Goal: Information Seeking & Learning: Learn about a topic

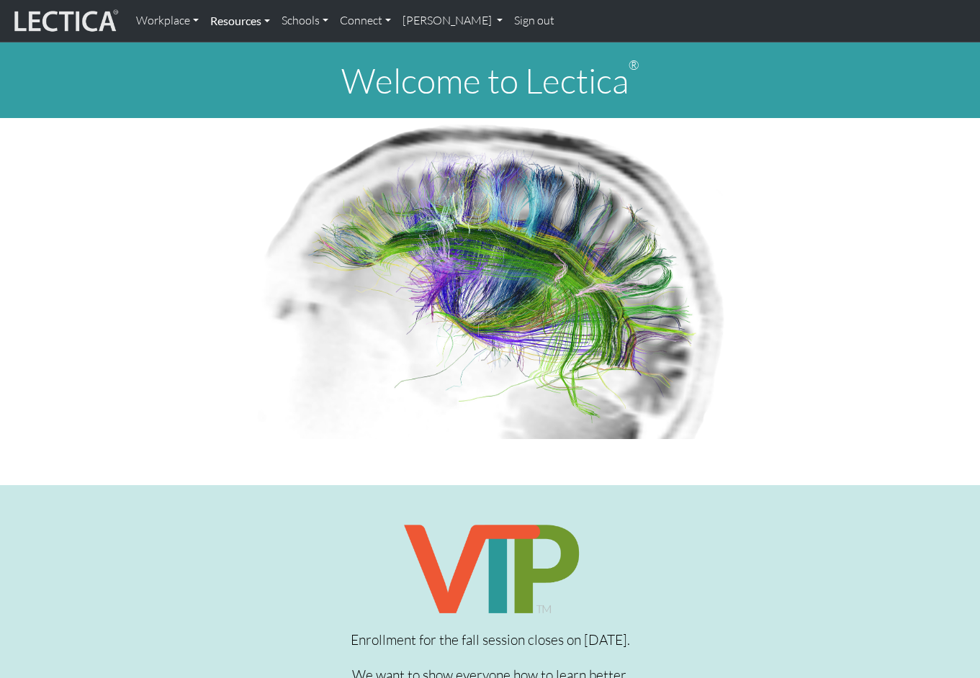
click at [262, 17] on link "Resources" at bounding box center [240, 21] width 71 height 30
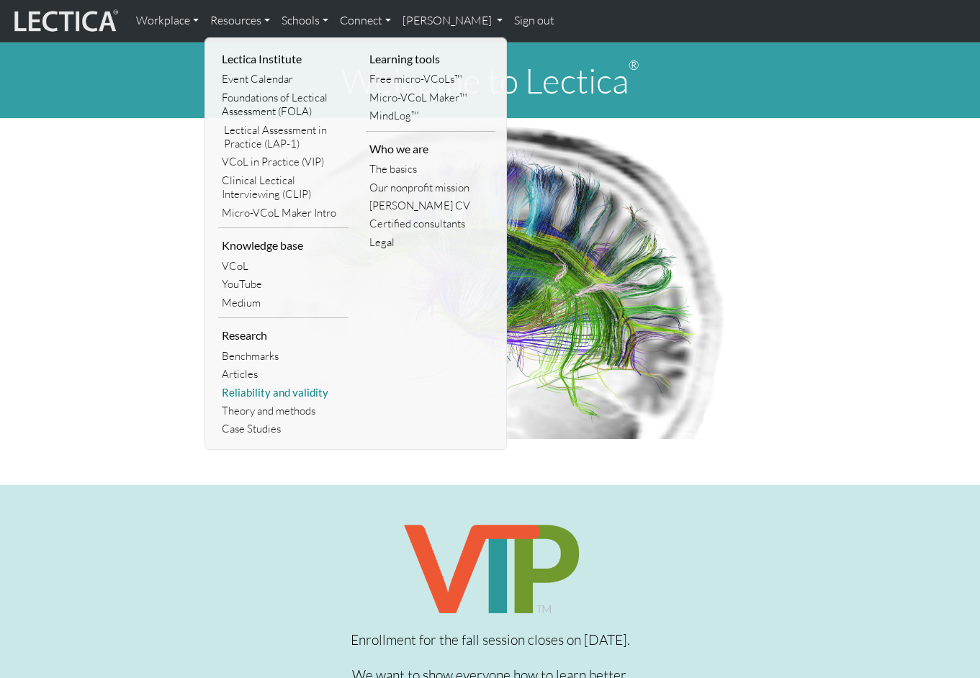
click at [279, 385] on link "Reliability and validity" at bounding box center [283, 393] width 130 height 18
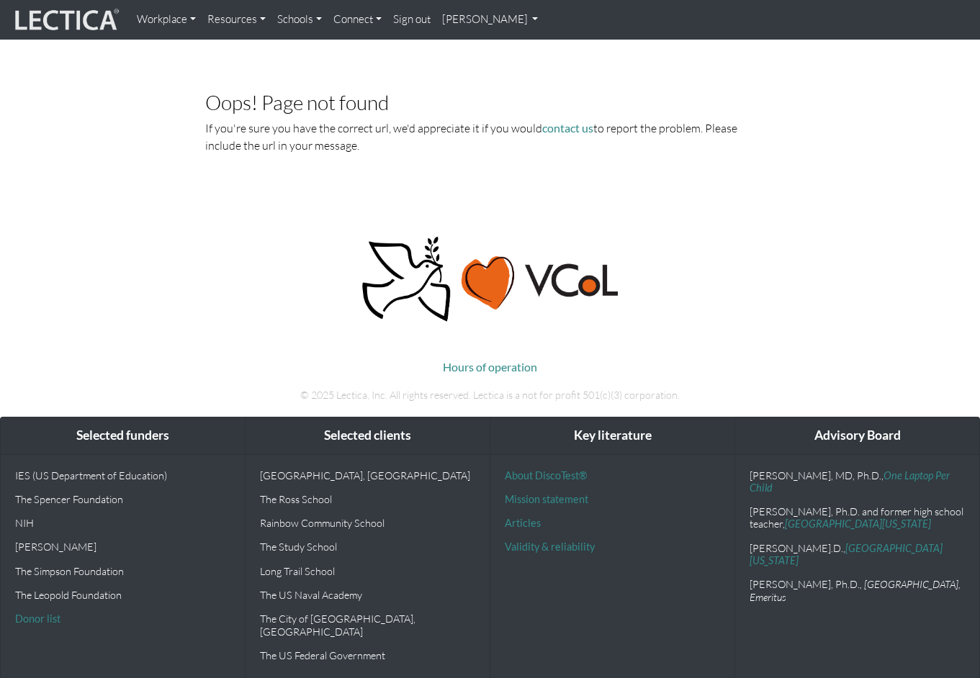
click at [230, 14] on link "Resources" at bounding box center [237, 20] width 70 height 28
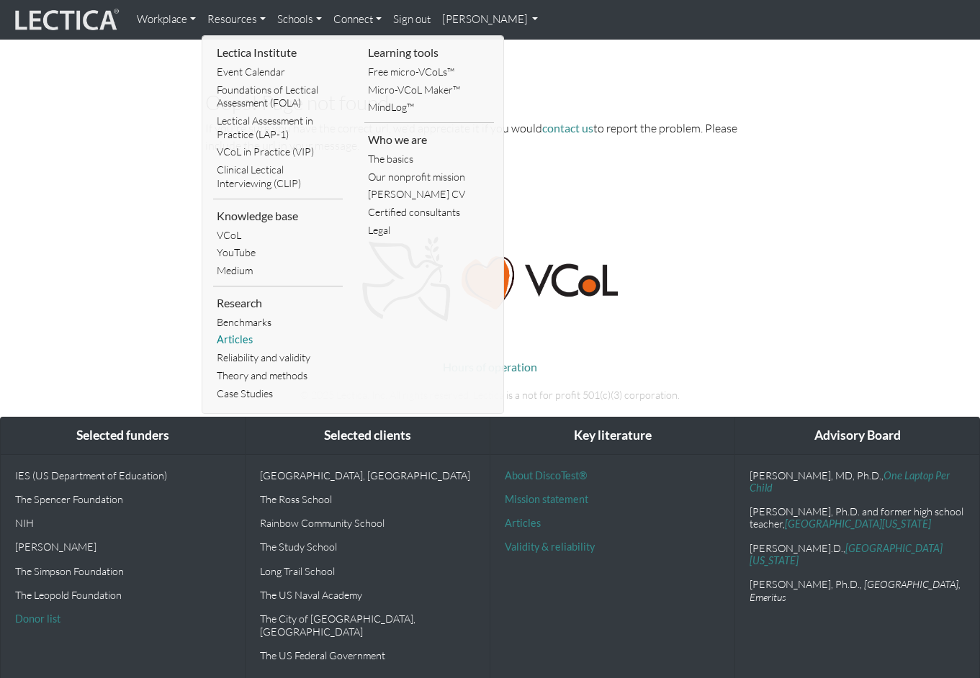
click at [235, 333] on link "Articles" at bounding box center [278, 340] width 130 height 18
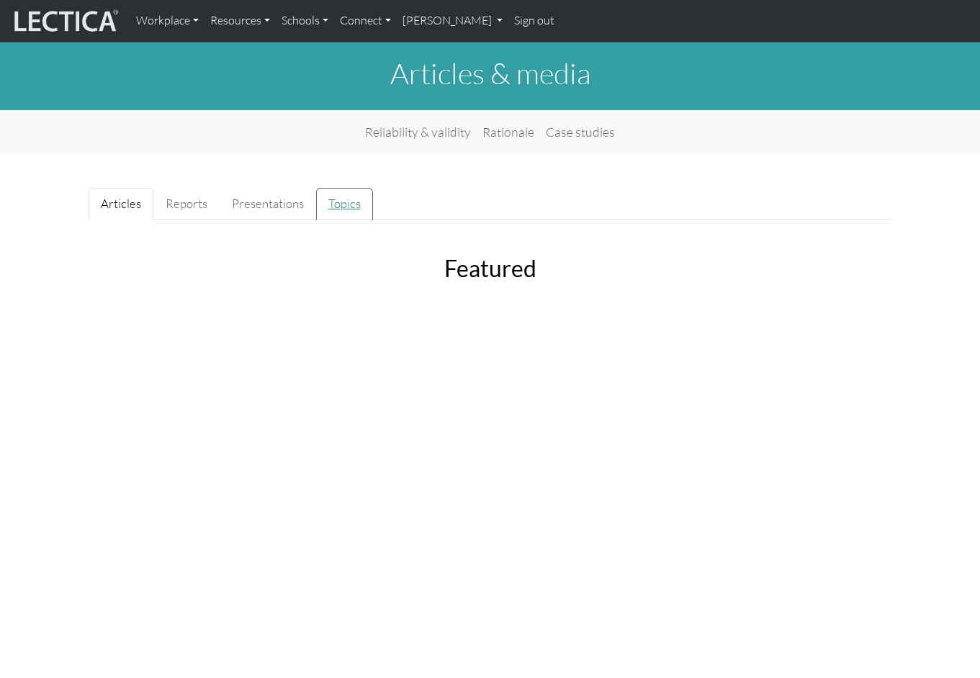
click at [339, 200] on link "Topics" at bounding box center [344, 204] width 57 height 32
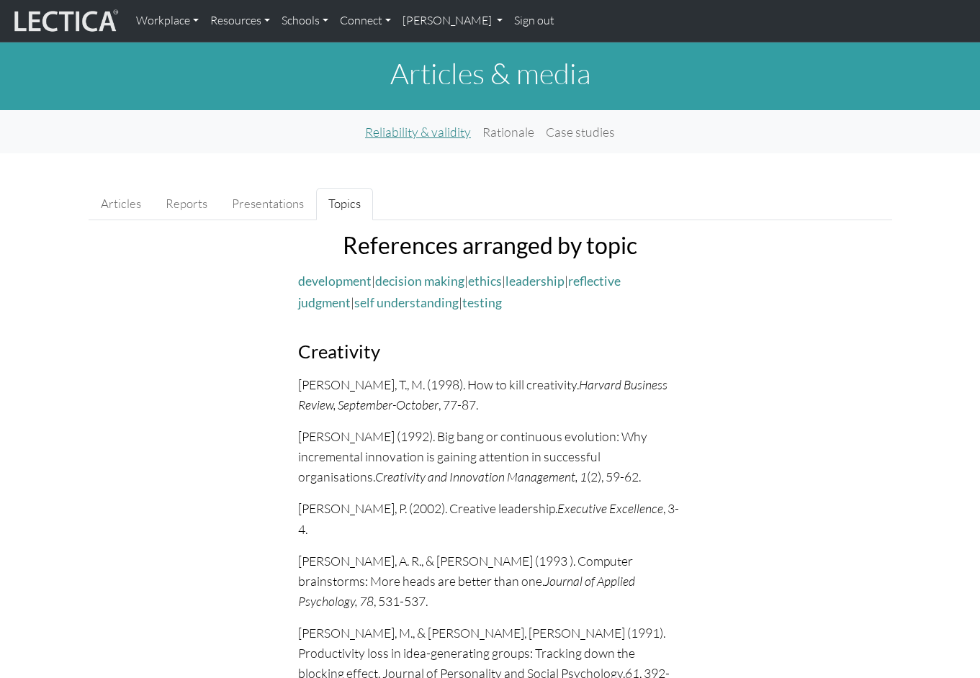
click at [418, 135] on link "Reliability & validity" at bounding box center [417, 132] width 117 height 32
click at [264, 202] on link "Presentations" at bounding box center [268, 204] width 97 height 32
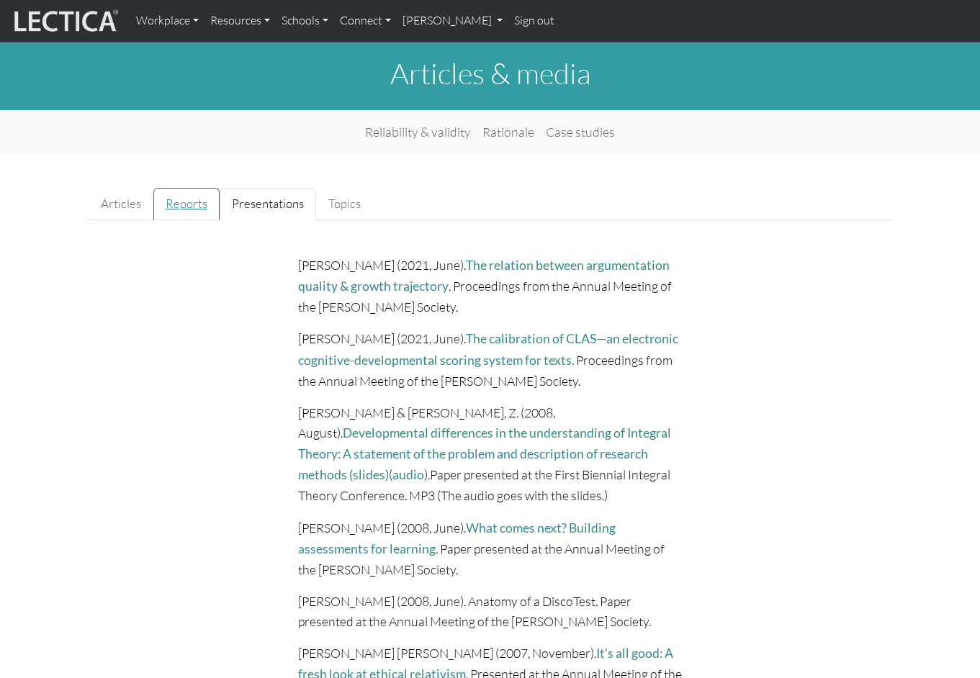
click at [181, 200] on link "Reports" at bounding box center [186, 204] width 66 height 32
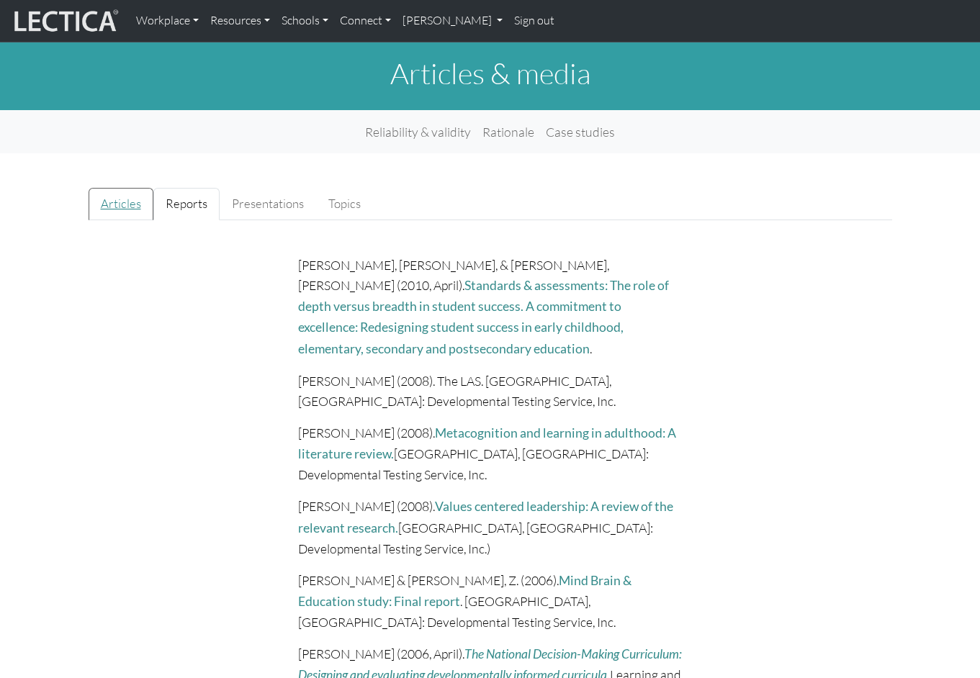
click at [115, 196] on link "Articles" at bounding box center [121, 204] width 65 height 32
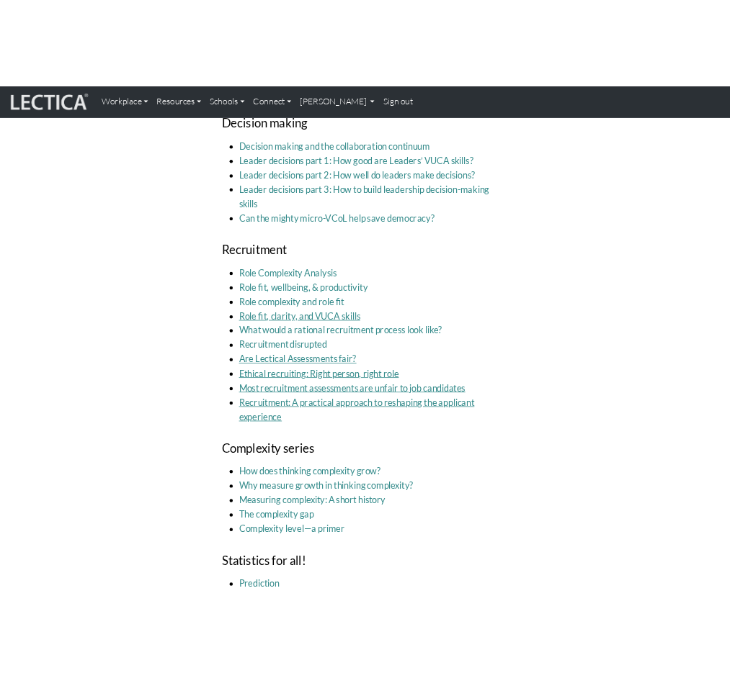
scroll to position [2664, 0]
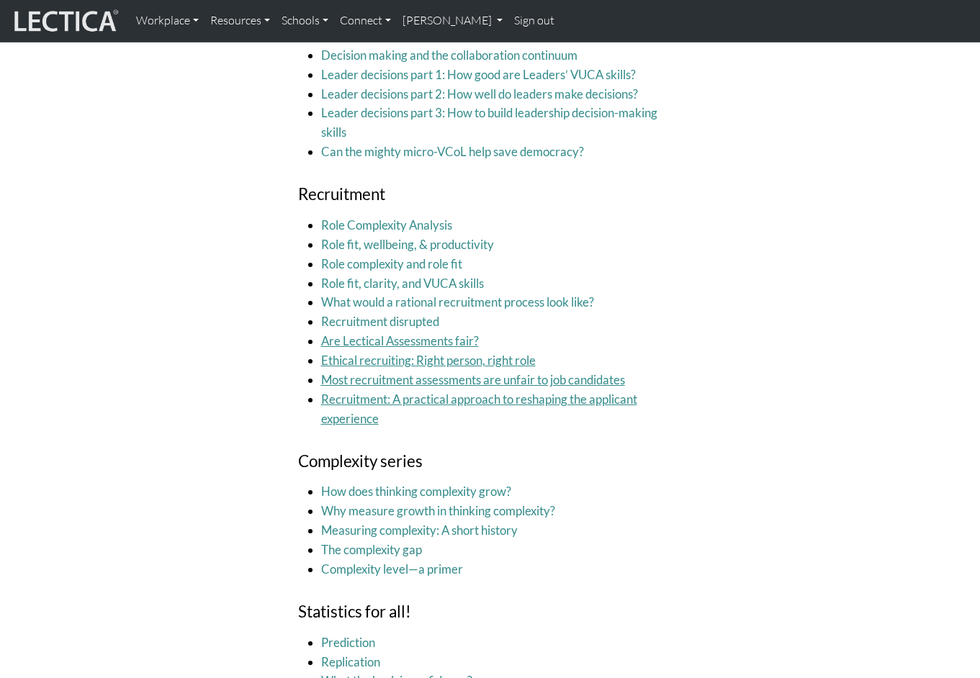
click at [392, 372] on u "Most recruitment assessments are unfair to job candidates" at bounding box center [473, 379] width 304 height 15
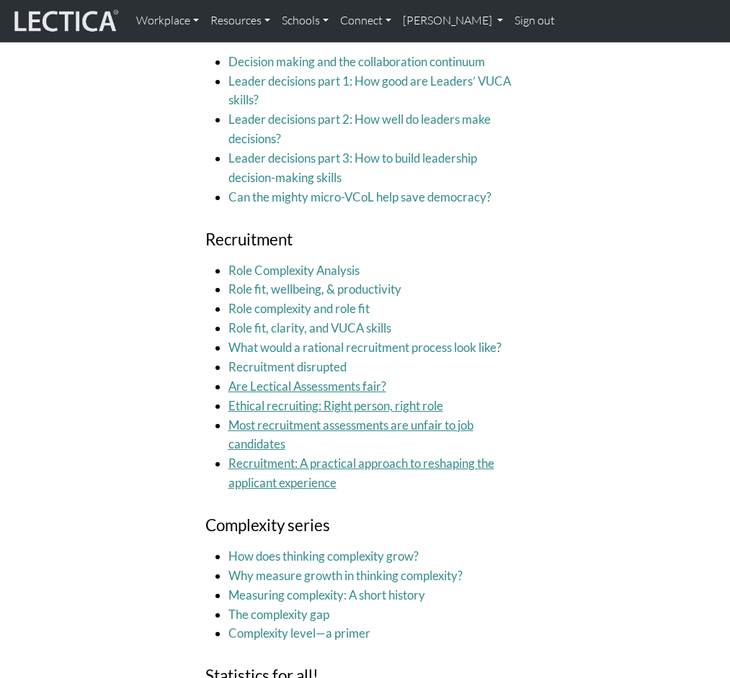
click at [305, 418] on u "Most recruitment assessments are unfair to job candidates" at bounding box center [350, 435] width 245 height 35
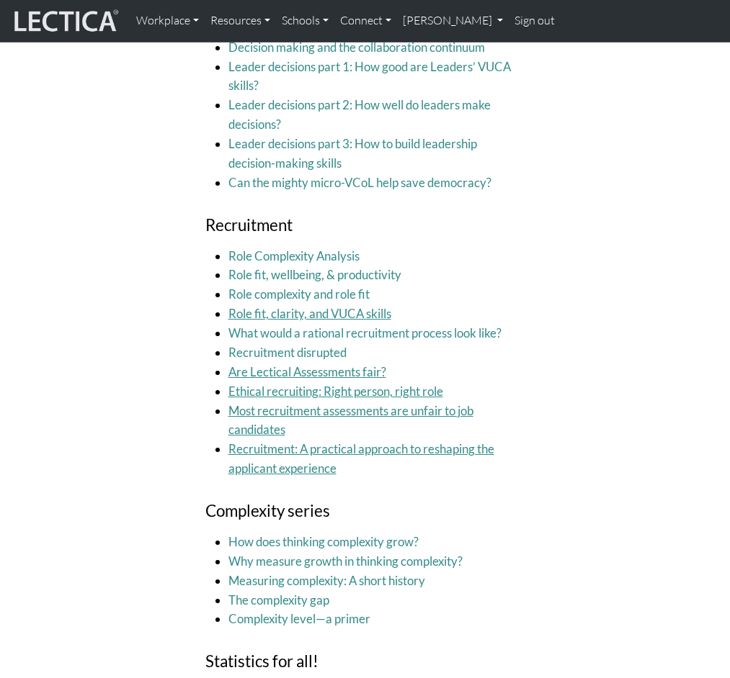
scroll to position [2681, 0]
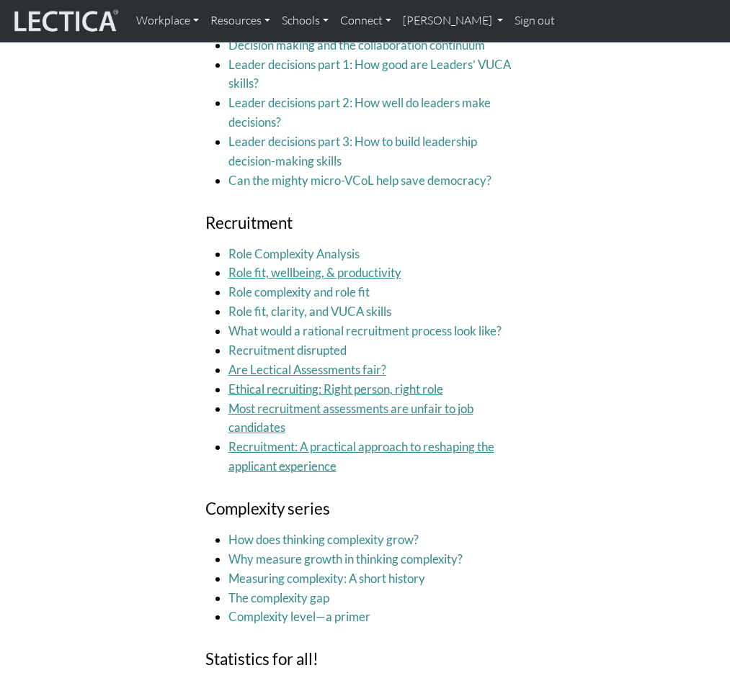
click at [296, 265] on link "Role fit, wellbeing, & productivity" at bounding box center [314, 272] width 173 height 15
click at [305, 343] on link "Recruitment disrupted" at bounding box center [287, 350] width 118 height 15
click at [282, 439] on u "Recruitment: A practical approach to reshaping the applicant experience" at bounding box center [361, 456] width 266 height 35
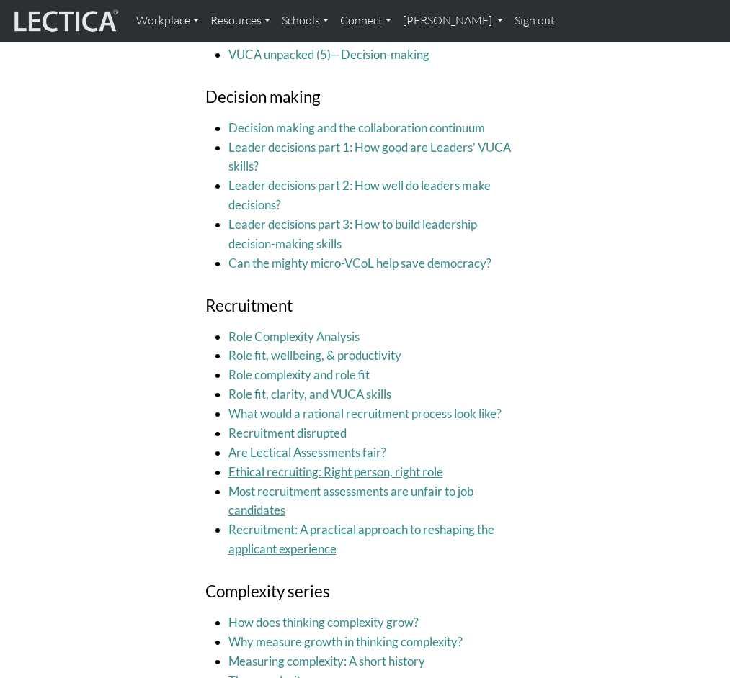
scroll to position [2569, 0]
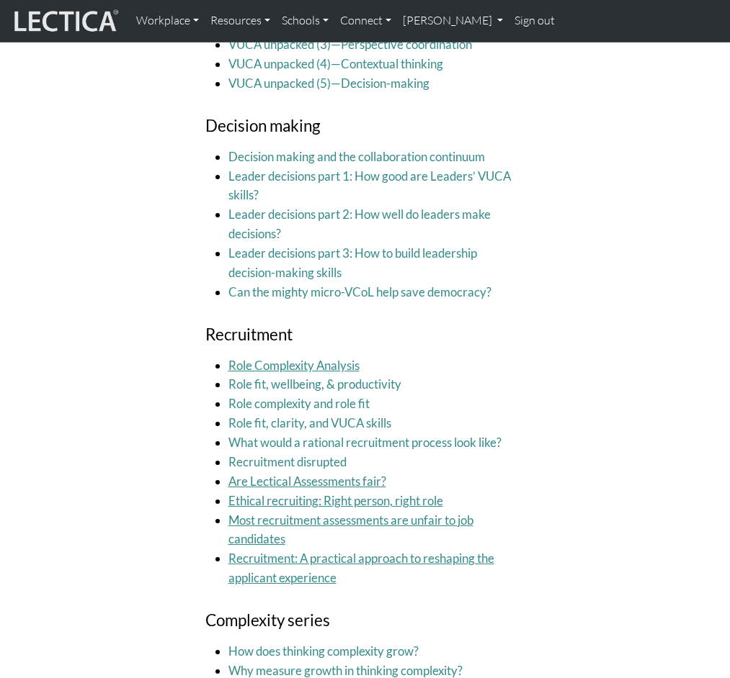
click at [307, 358] on link "Role Complexity Analysis" at bounding box center [293, 365] width 131 height 15
click at [293, 377] on link "Role fit, wellbeing, & productivity" at bounding box center [314, 384] width 173 height 15
click at [315, 416] on link "Role fit, clarity, and VUCA skills" at bounding box center [309, 423] width 163 height 15
click at [304, 493] on u "Ethical recruiting: Right person, right role" at bounding box center [335, 500] width 215 height 15
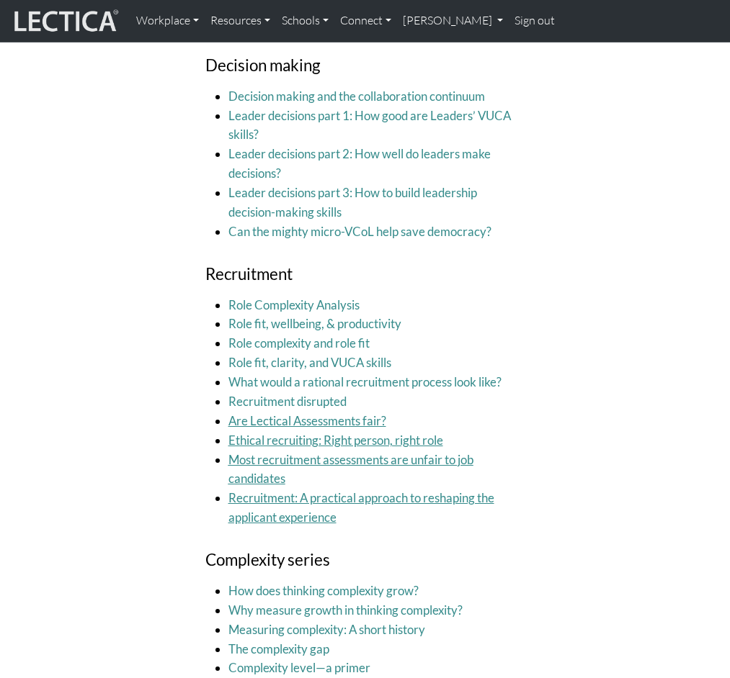
scroll to position [2643, 0]
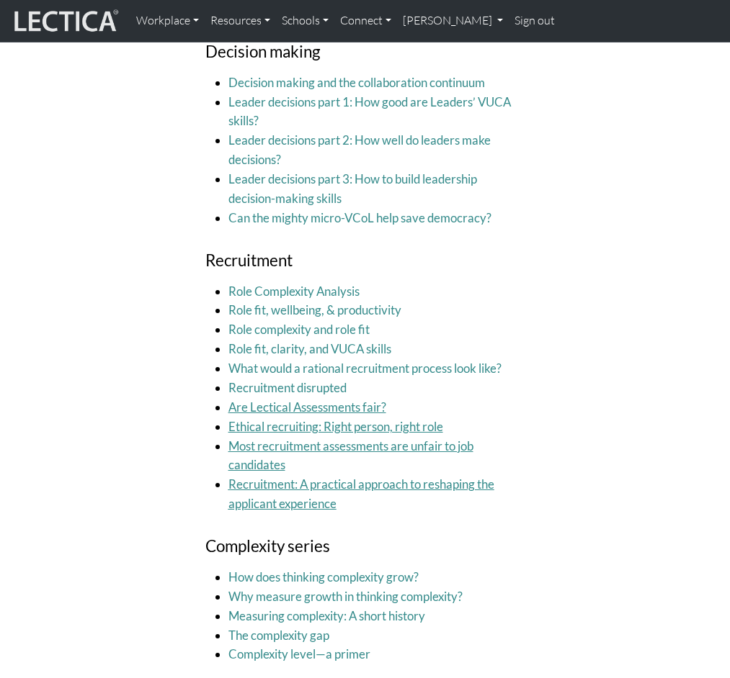
click at [367, 477] on u "Recruitment: A practical approach to reshaping the applicant experience" at bounding box center [361, 494] width 266 height 35
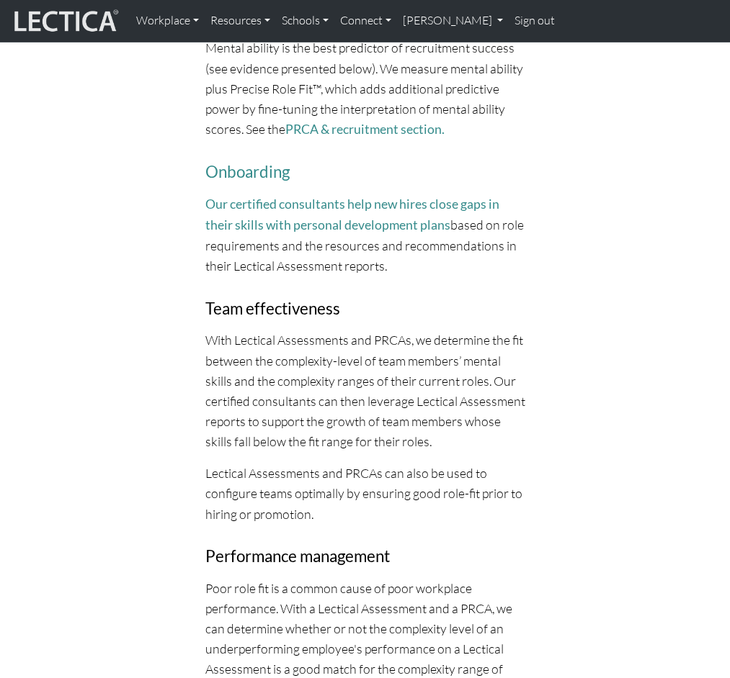
scroll to position [1859, 0]
